Goal: Task Accomplishment & Management: Use online tool/utility

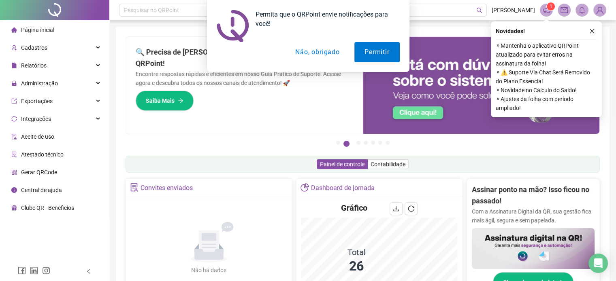
click at [325, 55] on button "Não, obrigado" at bounding box center [317, 52] width 64 height 20
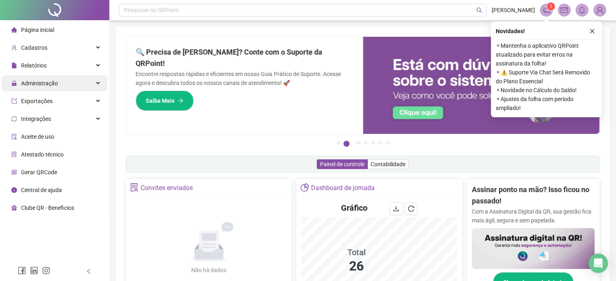
click at [29, 82] on span "Administração" at bounding box center [39, 83] width 37 height 6
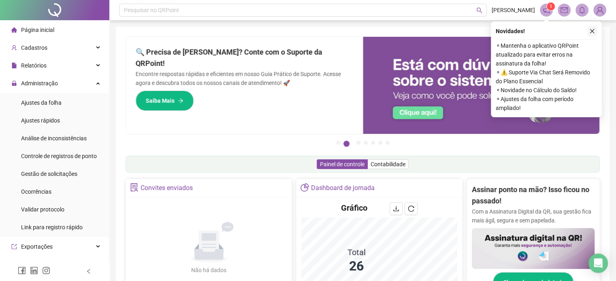
click at [593, 30] on icon "close" at bounding box center [592, 31] width 6 height 6
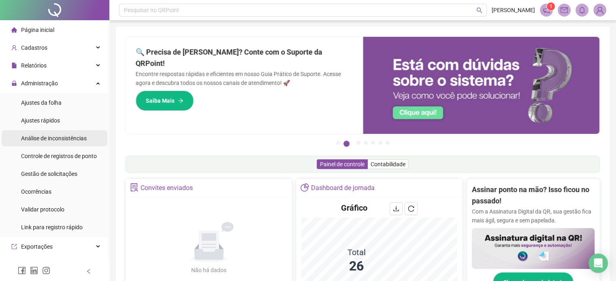
click at [55, 143] on div "Análise de inconsistências" at bounding box center [54, 138] width 66 height 16
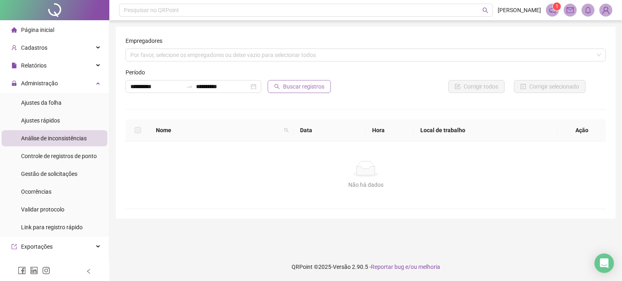
click at [311, 84] on span "Buscar registros" at bounding box center [303, 86] width 41 height 9
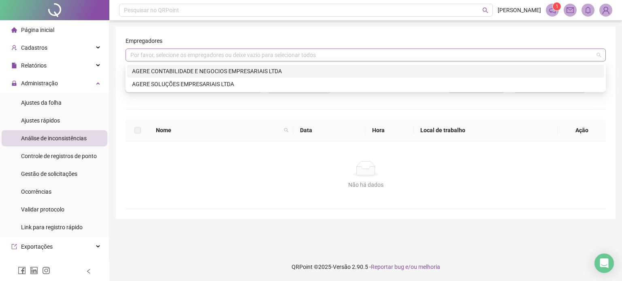
click at [265, 55] on div "Por favor, selecione os empregadores ou deixe vazio para selecionar todos" at bounding box center [366, 55] width 480 height 13
click at [188, 81] on div "AGERE SOLUÇÕES EMPRESARIAIS LTDA" at bounding box center [365, 84] width 467 height 9
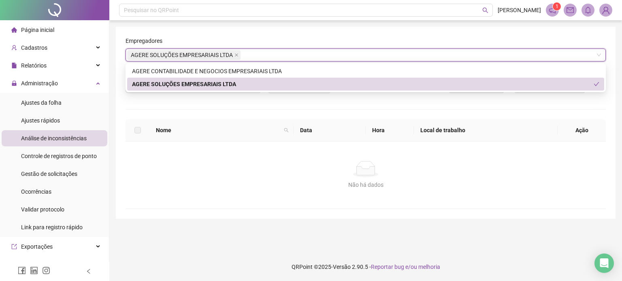
drag, startPoint x: 286, startPoint y: 110, endPoint x: 287, endPoint y: 105, distance: 5.5
click at [285, 109] on div "**********" at bounding box center [366, 122] width 480 height 173
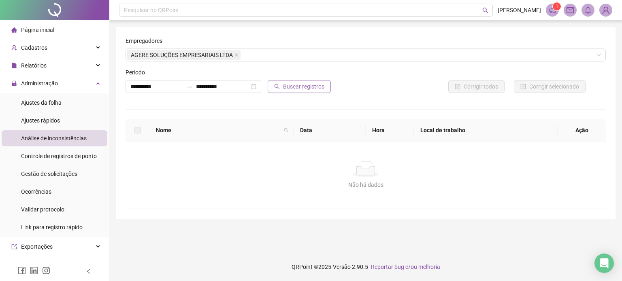
click at [294, 85] on span "Buscar registros" at bounding box center [303, 86] width 41 height 9
click at [601, 263] on icon "Open Intercom Messenger" at bounding box center [603, 263] width 9 height 11
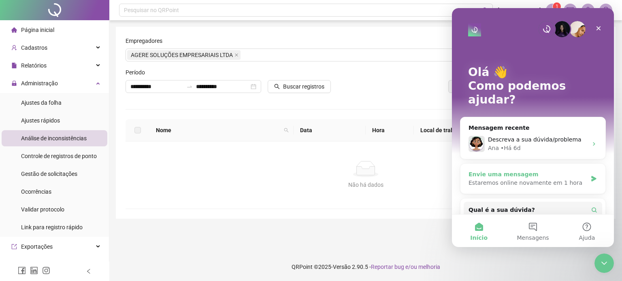
click at [504, 171] on div "Envie uma mensagem" at bounding box center [528, 175] width 119 height 9
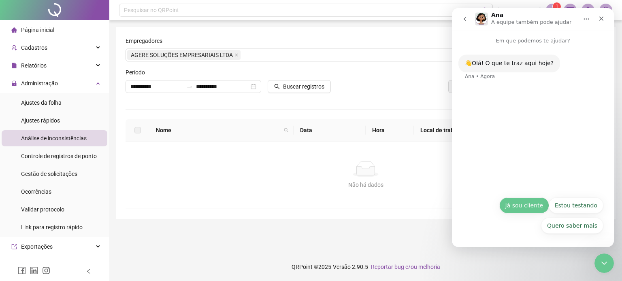
click at [524, 204] on button "Já sou cliente" at bounding box center [524, 206] width 50 height 16
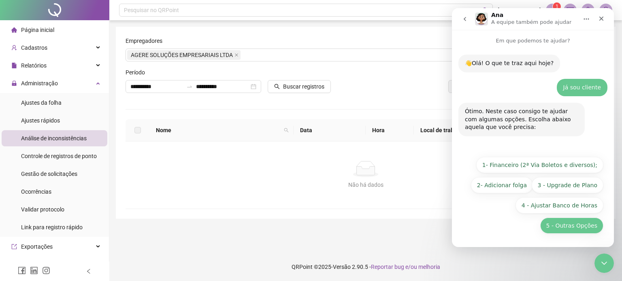
click at [584, 226] on button "5 - Outras Opções" at bounding box center [571, 226] width 63 height 16
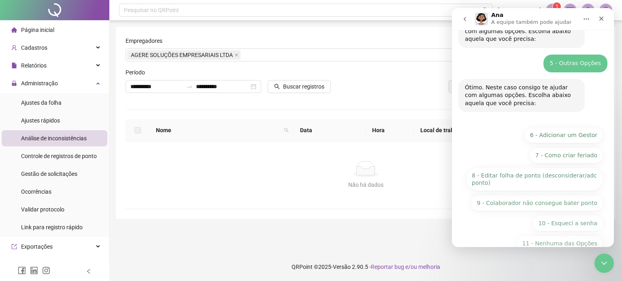
scroll to position [106, 0]
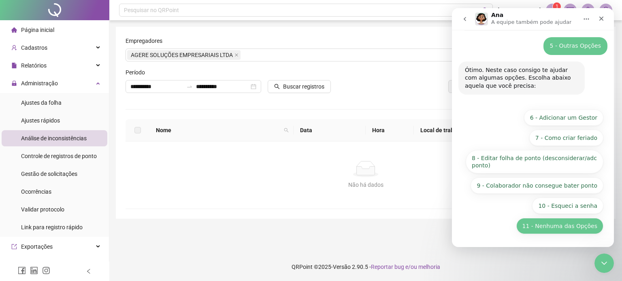
click at [561, 233] on button "11 - Nenhuma das Opções" at bounding box center [559, 226] width 87 height 16
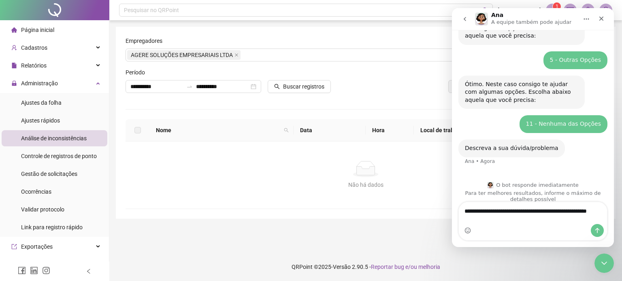
scroll to position [100, 0]
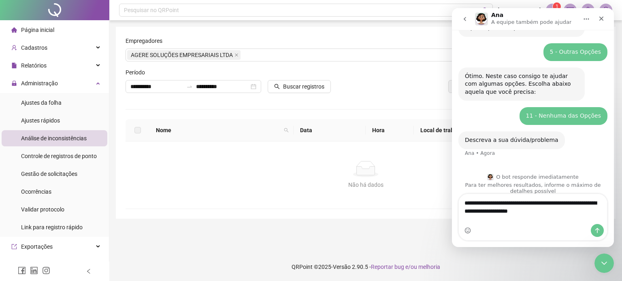
type textarea "**********"
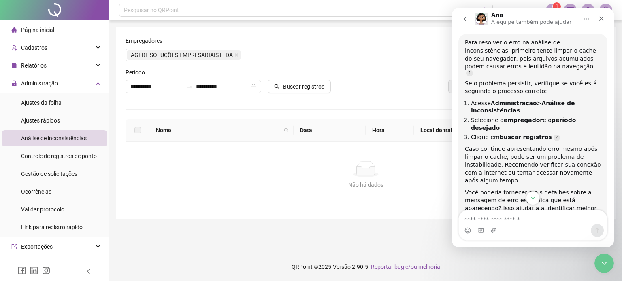
scroll to position [280, 0]
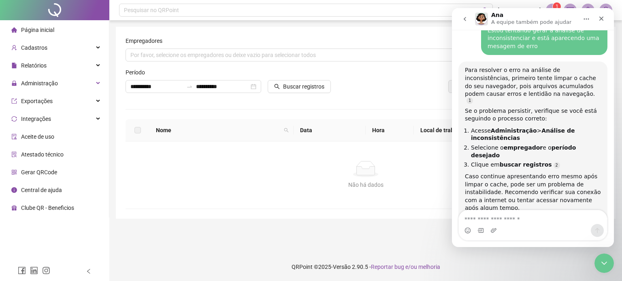
scroll to position [281, 0]
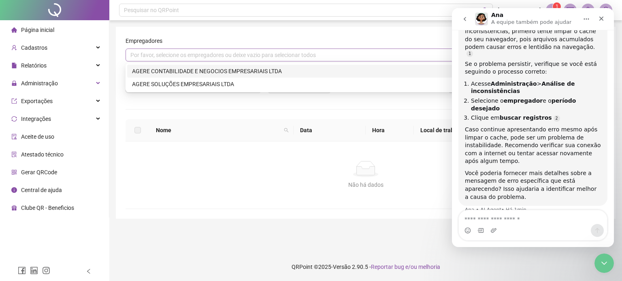
click at [161, 52] on div "Por favor, selecione os empregadores ou deixe vazio para selecionar todos" at bounding box center [366, 55] width 480 height 13
click at [141, 68] on div "AGERE CONTABILIDADE E NEGOCIOS EMPRESARIAIS LTDA" at bounding box center [365, 71] width 467 height 9
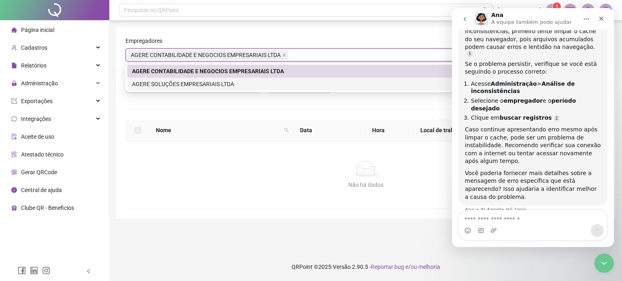
click at [304, 103] on div "**********" at bounding box center [366, 122] width 480 height 173
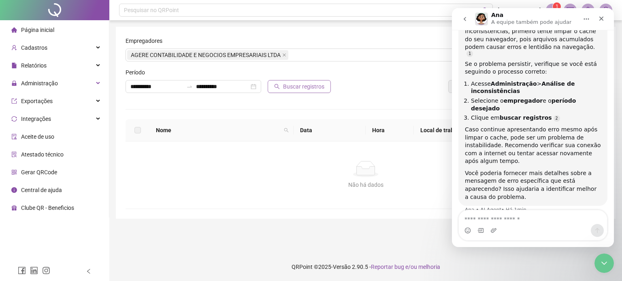
click at [295, 88] on span "Buscar registros" at bounding box center [303, 86] width 41 height 9
click at [520, 222] on textarea "Envie uma mensagem..." at bounding box center [533, 218] width 148 height 14
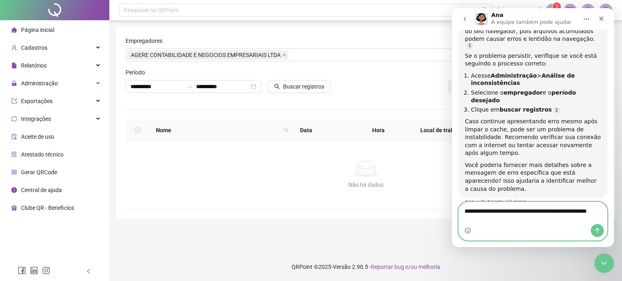
type textarea "**********"
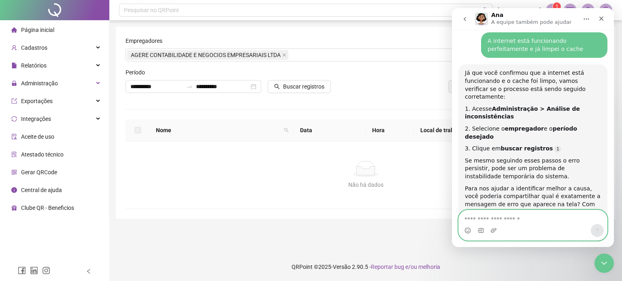
scroll to position [1, 0]
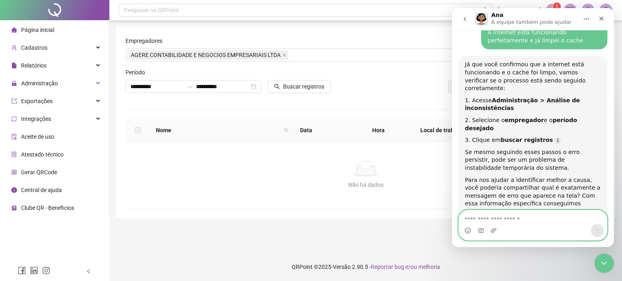
click at [523, 215] on textarea "Envie uma mensagem..." at bounding box center [533, 218] width 148 height 14
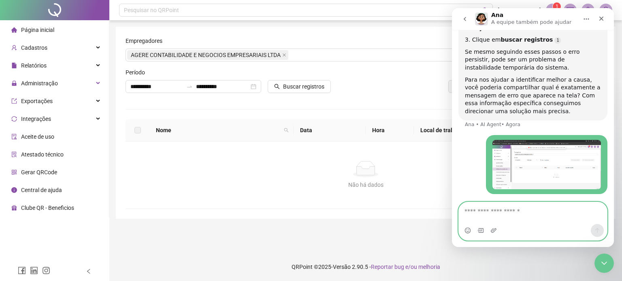
scroll to position [561, 0]
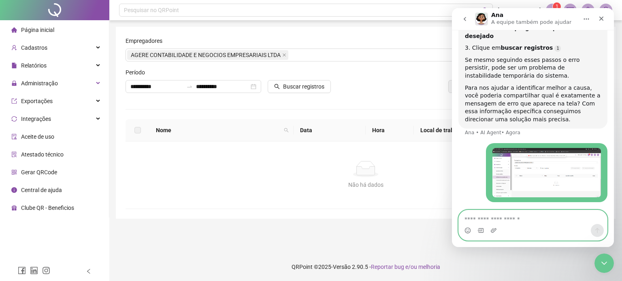
click at [527, 216] on textarea "Envie uma mensagem..." at bounding box center [533, 218] width 148 height 14
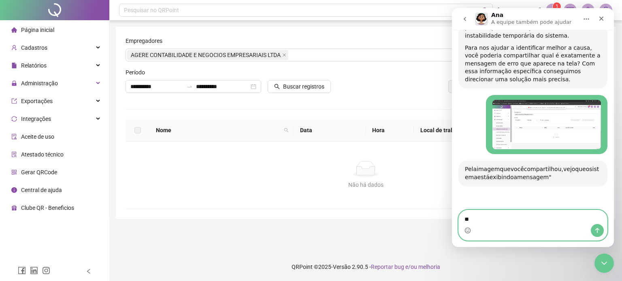
scroll to position [641, 0]
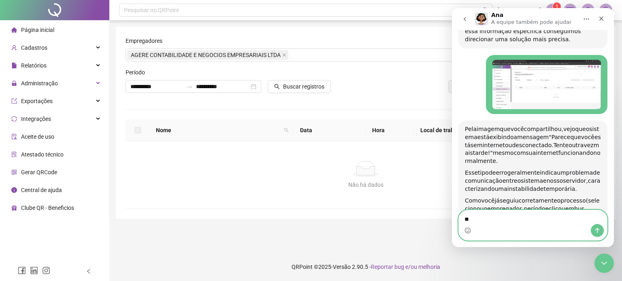
type textarea "*"
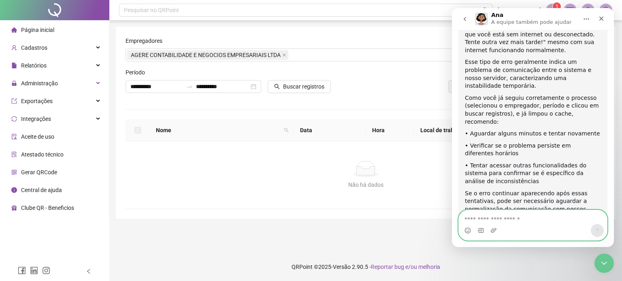
scroll to position [773, 0]
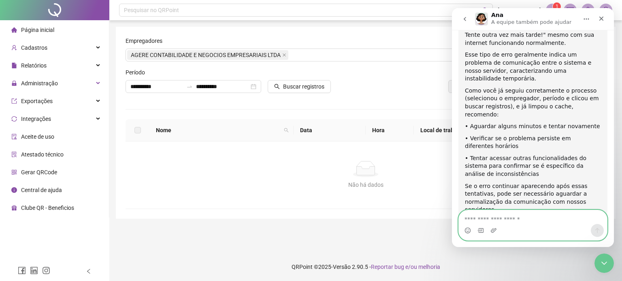
click at [518, 222] on textarea "Envie uma mensagem..." at bounding box center [533, 218] width 148 height 14
type textarea "**********"
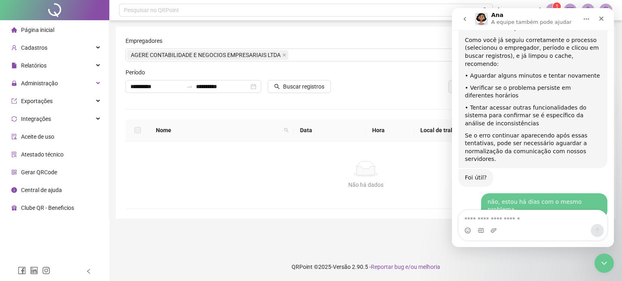
scroll to position [840, 0]
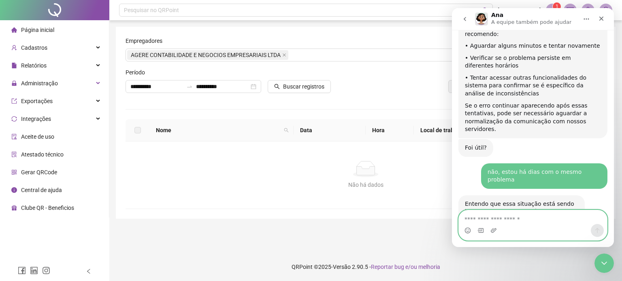
click at [518, 218] on textarea "Envie uma mensagem..." at bounding box center [533, 218] width 148 height 14
type textarea "***"
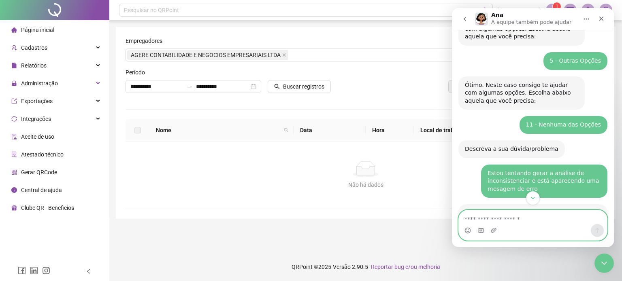
scroll to position [143, 0]
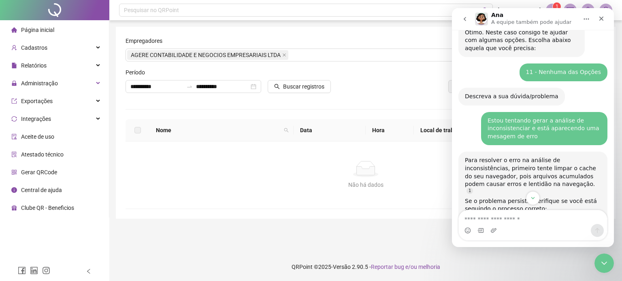
drag, startPoint x: 503, startPoint y: 136, endPoint x: 462, endPoint y: 113, distance: 46.2
click at [462, 113] on div "Estou tentando gerar a análise de inconsistenciar e está aparecendo uma mesagem…" at bounding box center [532, 132] width 149 height 40
click at [536, 142] on div "Estou tentando gerar a análise de inconsistenciar e está aparecendo uma mesagem…" at bounding box center [544, 129] width 126 height 34
drag, startPoint x: 508, startPoint y: 128, endPoint x: 512, endPoint y: 130, distance: 4.2
click at [508, 128] on div "Estou tentando gerar a análise de inconsistenciar e está aparecendo uma mesagem…" at bounding box center [544, 129] width 113 height 24
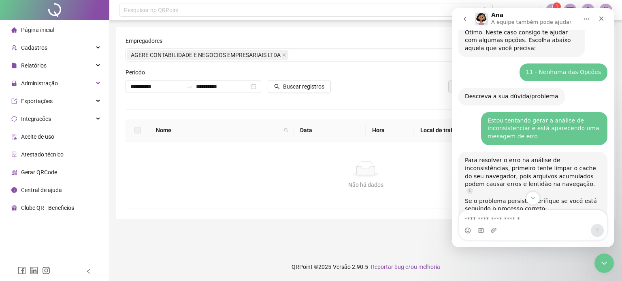
click at [527, 135] on div "Estou tentando gerar a análise de inconsistenciar e está aparecendo uma mesagem…" at bounding box center [544, 129] width 113 height 24
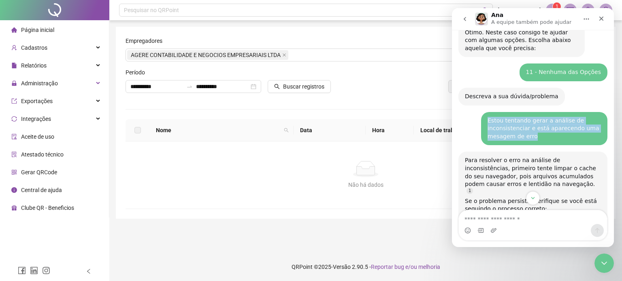
drag, startPoint x: 530, startPoint y: 137, endPoint x: 483, endPoint y: 118, distance: 50.7
click at [482, 118] on div "Estou tentando gerar a análise de inconsistenciar e está aparecendo uma mesagem…" at bounding box center [544, 129] width 126 height 34
copy div "Estou tentando gerar a análise de inconsistenciar e está aparecendo uma mesagem…"
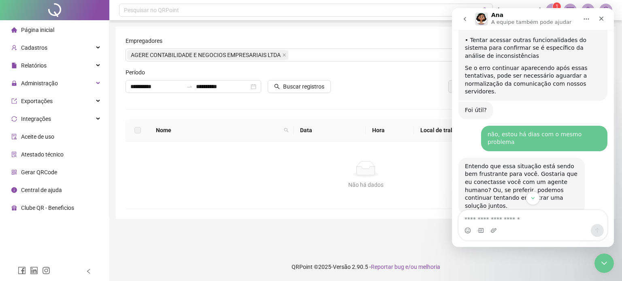
scroll to position [912, 0]
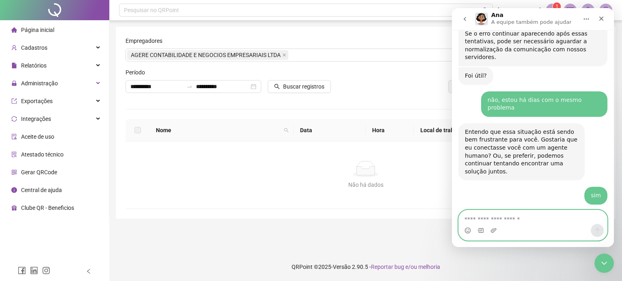
click at [522, 221] on textarea "Envie uma mensagem..." at bounding box center [533, 218] width 148 height 14
paste textarea "**********"
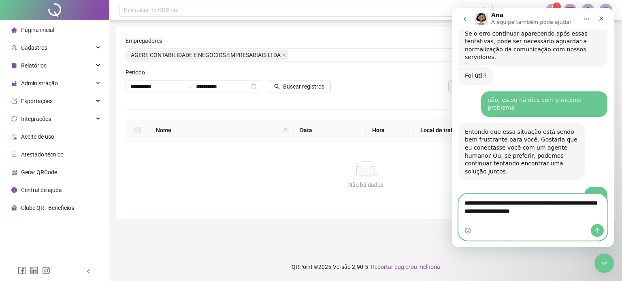
scroll to position [920, 0]
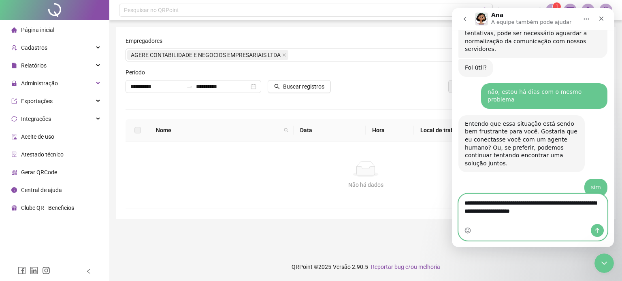
click at [586, 211] on textarea "**********" at bounding box center [533, 205] width 148 height 22
type textarea "**********"
click at [557, 216] on textarea "**********" at bounding box center [533, 205] width 148 height 22
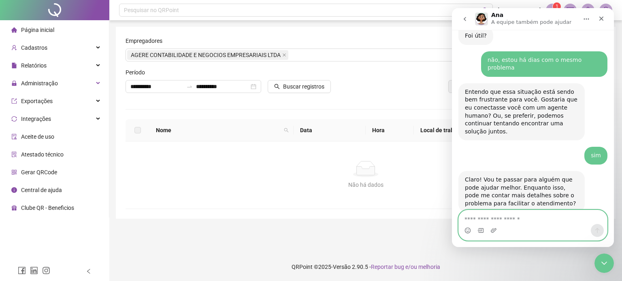
paste textarea "**********"
type textarea "**********"
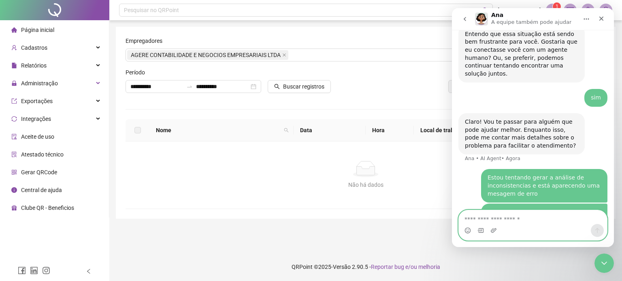
scroll to position [1013, 0]
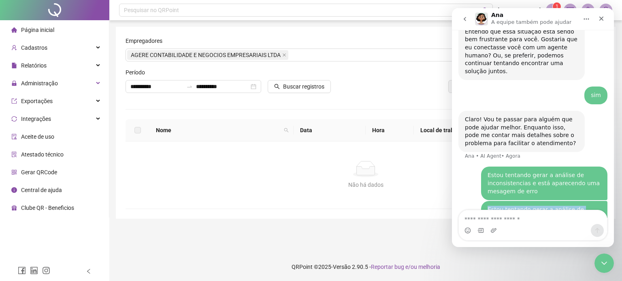
drag, startPoint x: 542, startPoint y: 170, endPoint x: 481, endPoint y: 152, distance: 63.0
click at [481, 201] on div "Estou tentando gerar a análise de inconsistenciar e está aparecendo uma mesagem…" at bounding box center [544, 218] width 126 height 34
click at [322, 182] on div "Não há dados" at bounding box center [365, 185] width 461 height 9
click at [394, 68] on div at bounding box center [437, 74] width 136 height 12
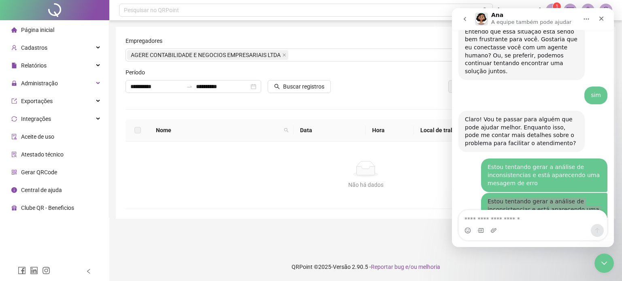
scroll to position [1026, 0]
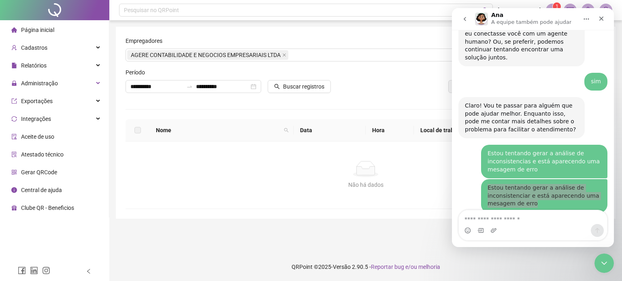
click at [381, 196] on div "Não há dados Não há dados" at bounding box center [366, 175] width 480 height 67
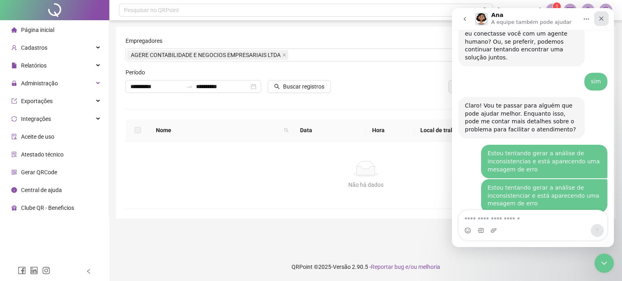
click at [606, 21] on div "Fechar" at bounding box center [601, 18] width 15 height 15
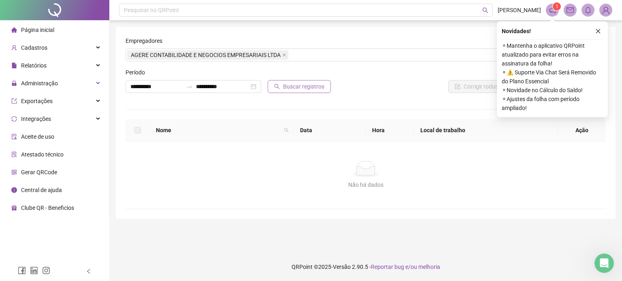
click at [300, 87] on span "Buscar registros" at bounding box center [303, 86] width 41 height 9
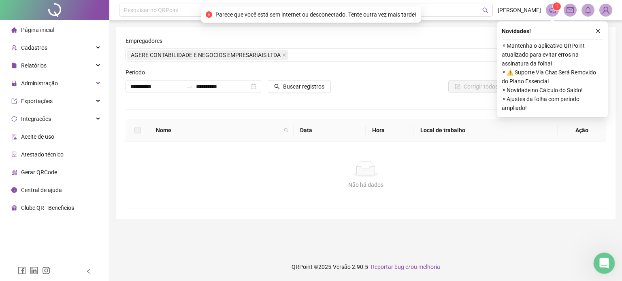
drag, startPoint x: 600, startPoint y: 268, endPoint x: 602, endPoint y: 263, distance: 5.3
click at [600, 270] on div "Abertura do Messenger da Intercom" at bounding box center [603, 262] width 27 height 27
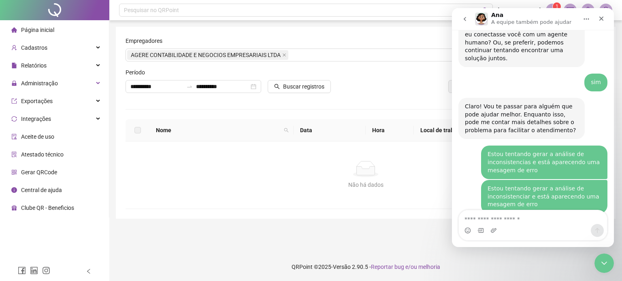
click at [515, 222] on textarea "Envie uma mensagem..." at bounding box center [533, 218] width 148 height 14
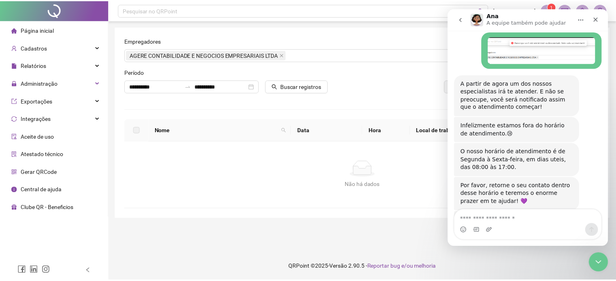
scroll to position [1250, 0]
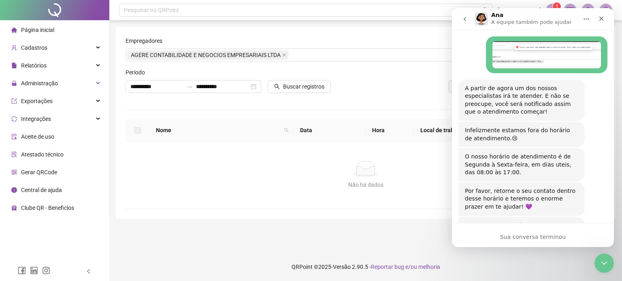
drag, startPoint x: 420, startPoint y: 211, endPoint x: 451, endPoint y: 212, distance: 30.4
click at [422, 211] on div "**********" at bounding box center [366, 123] width 500 height 192
click at [401, 91] on div "Corrigir todos" at bounding box center [437, 86] width 136 height 13
click at [37, 68] on span "Relatórios" at bounding box center [34, 65] width 26 height 6
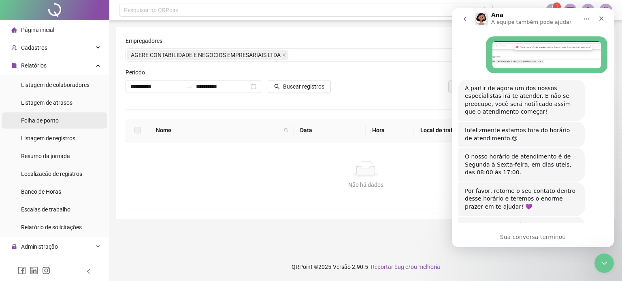
click at [39, 119] on span "Folha de ponto" at bounding box center [40, 120] width 38 height 6
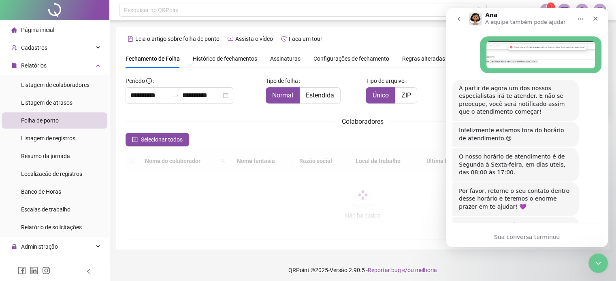
scroll to position [25, 0]
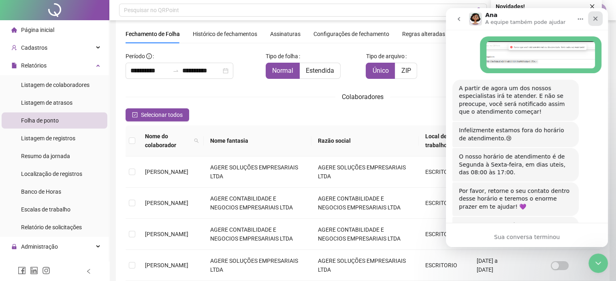
click at [598, 19] on icon "Fechar" at bounding box center [595, 18] width 6 height 6
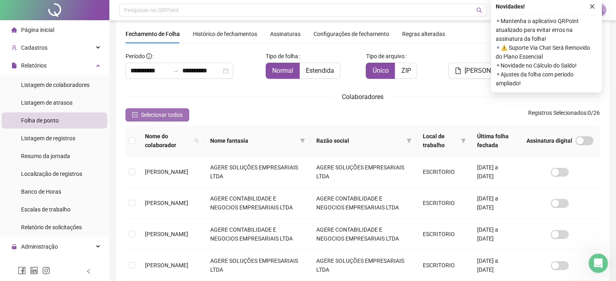
click at [151, 113] on span "Selecionar todos" at bounding box center [162, 115] width 42 height 9
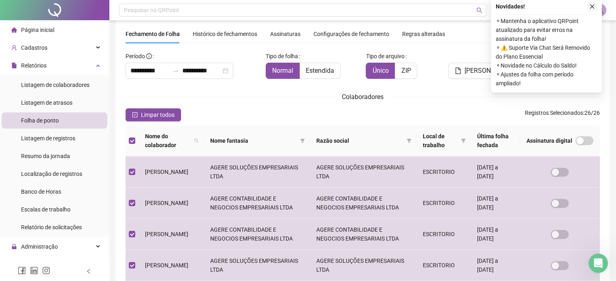
click at [593, 4] on icon "close" at bounding box center [592, 6] width 4 height 4
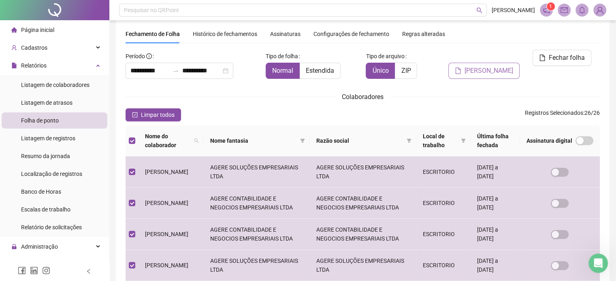
click at [498, 66] on span "[PERSON_NAME]" at bounding box center [489, 71] width 49 height 10
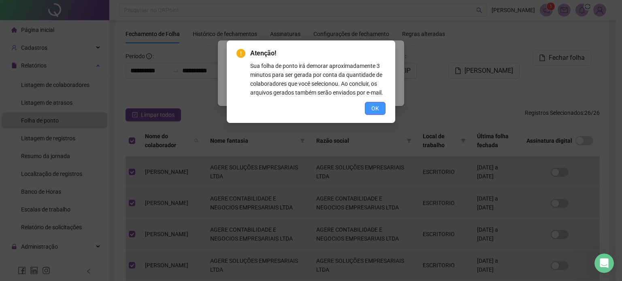
click at [370, 111] on button "OK" at bounding box center [375, 108] width 21 height 13
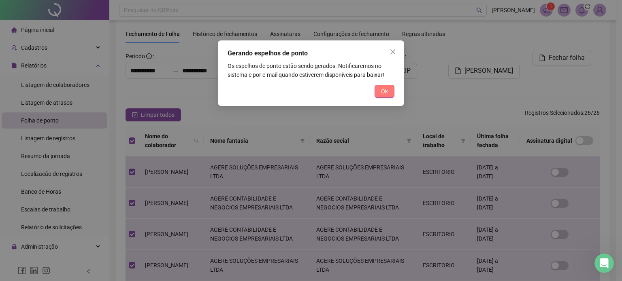
click at [384, 92] on span "Ok" at bounding box center [384, 91] width 7 height 9
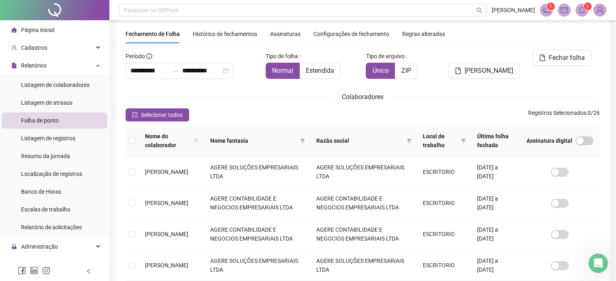
click at [589, 10] on div "1 1" at bounding box center [573, 10] width 66 height 13
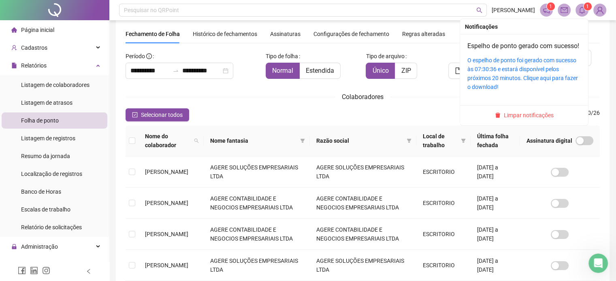
click at [585, 11] on icon "bell" at bounding box center [581, 9] width 7 height 7
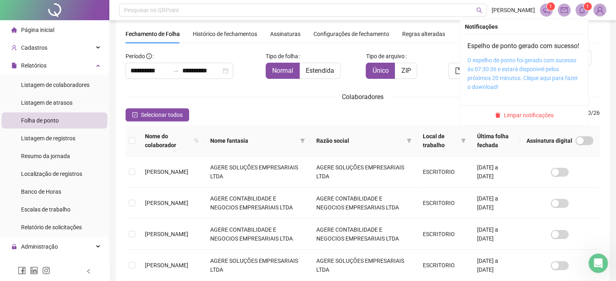
click at [494, 89] on link "O espelho de ponto foi gerado com sucesso às 07:30:36 e estará disponível pelos…" at bounding box center [522, 73] width 111 height 33
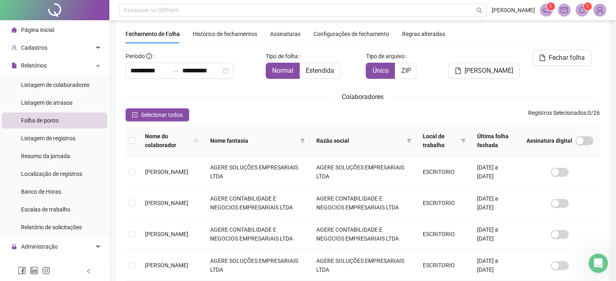
scroll to position [0, 0]
